Goal: Information Seeking & Learning: Stay updated

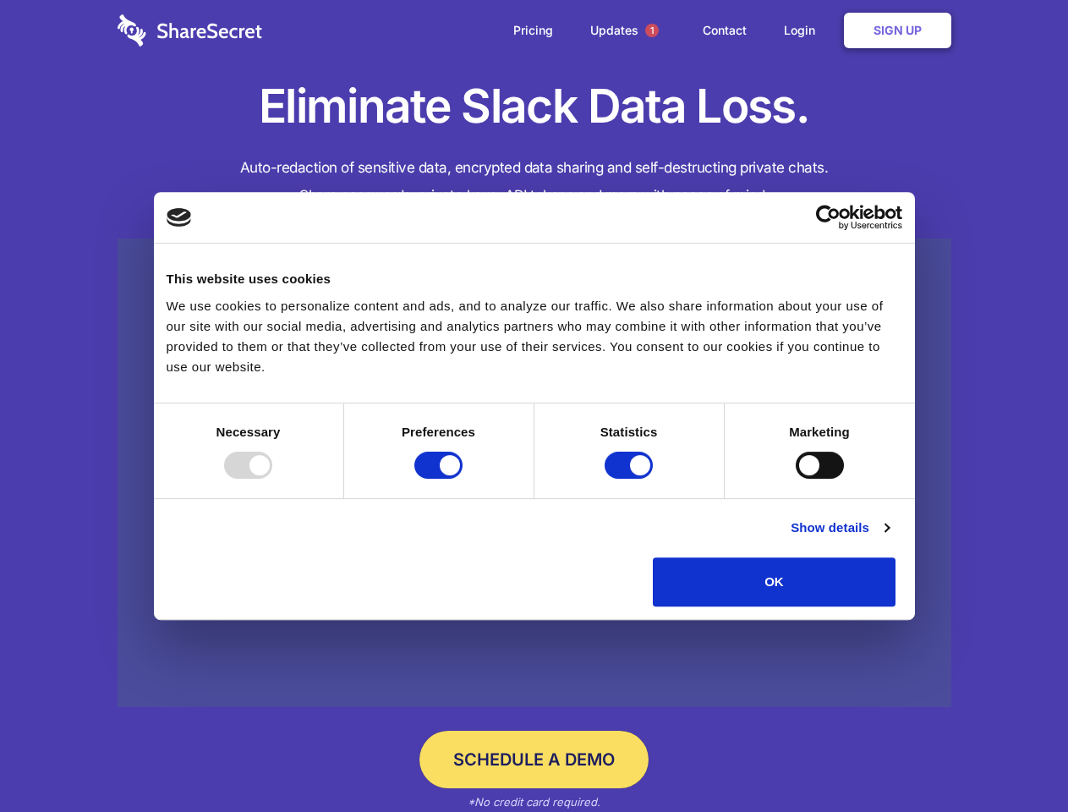
click at [272, 479] on div at bounding box center [248, 465] width 48 height 27
click at [463, 479] on input "Preferences" at bounding box center [438, 465] width 48 height 27
checkbox input "false"
click at [631, 479] on input "Statistics" at bounding box center [629, 465] width 48 height 27
checkbox input "false"
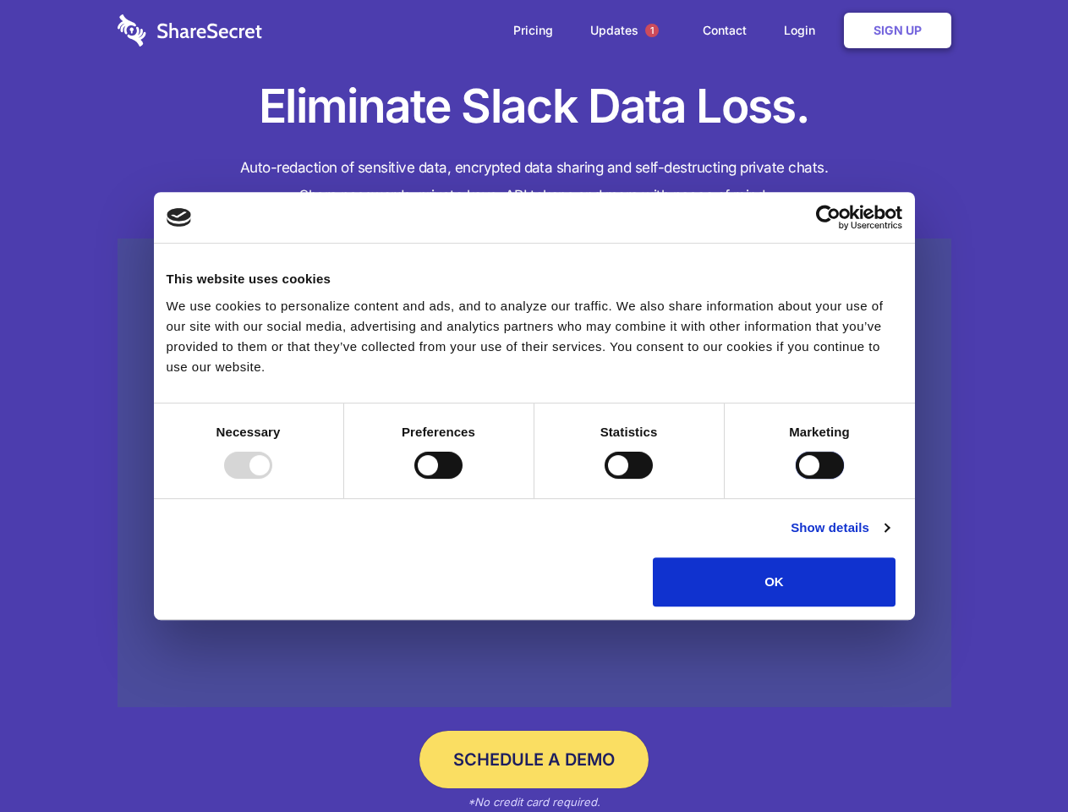
click at [796, 479] on input "Marketing" at bounding box center [820, 465] width 48 height 27
checkbox input "true"
click at [889, 538] on link "Show details" at bounding box center [840, 528] width 98 height 20
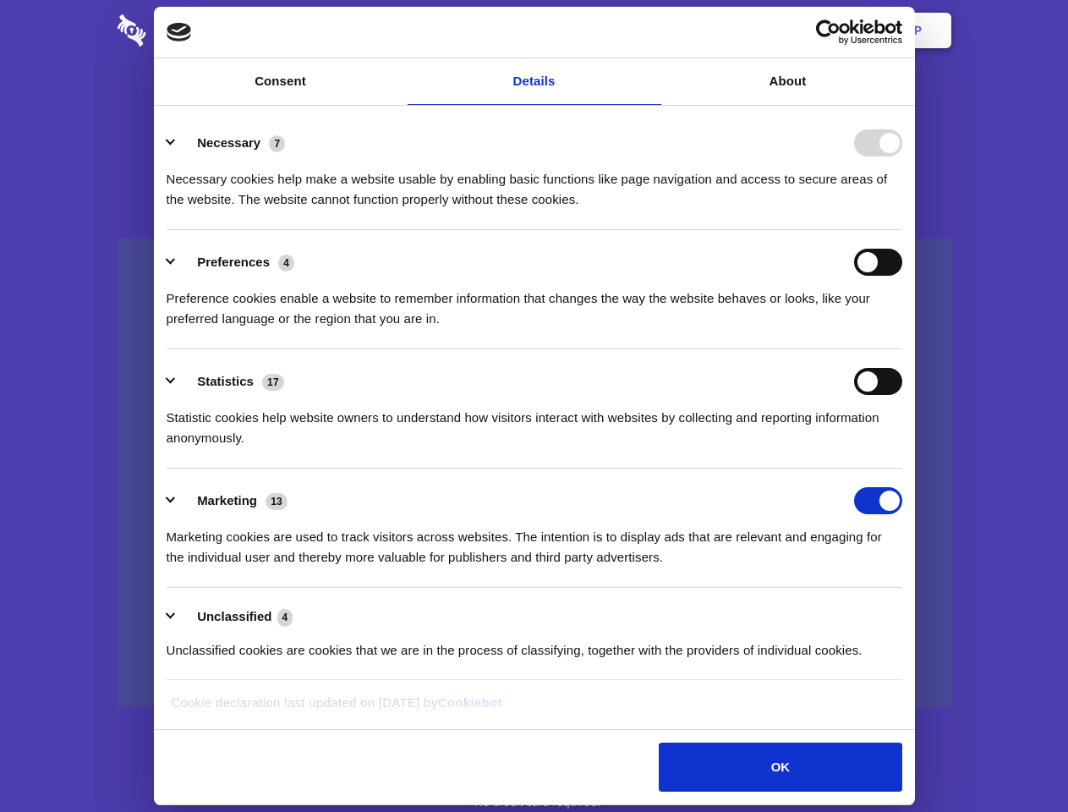
click at [935, 612] on body "Consent Details [#IABV2SETTINGS#] About This website uses cookies We use cookie…" at bounding box center [534, 406] width 1068 height 812
click at [651, 30] on span "1" at bounding box center [652, 31] width 14 height 14
